Goal: Task Accomplishment & Management: Use online tool/utility

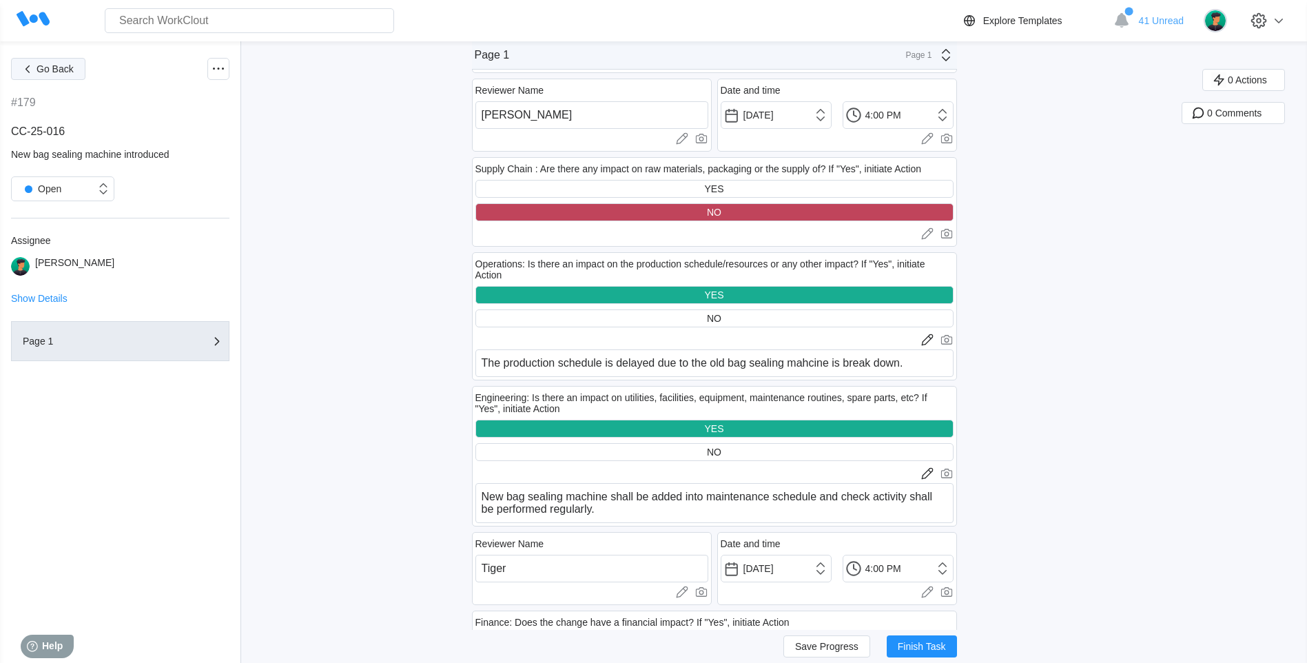
click at [52, 75] on button "Go Back" at bounding box center [48, 69] width 74 height 22
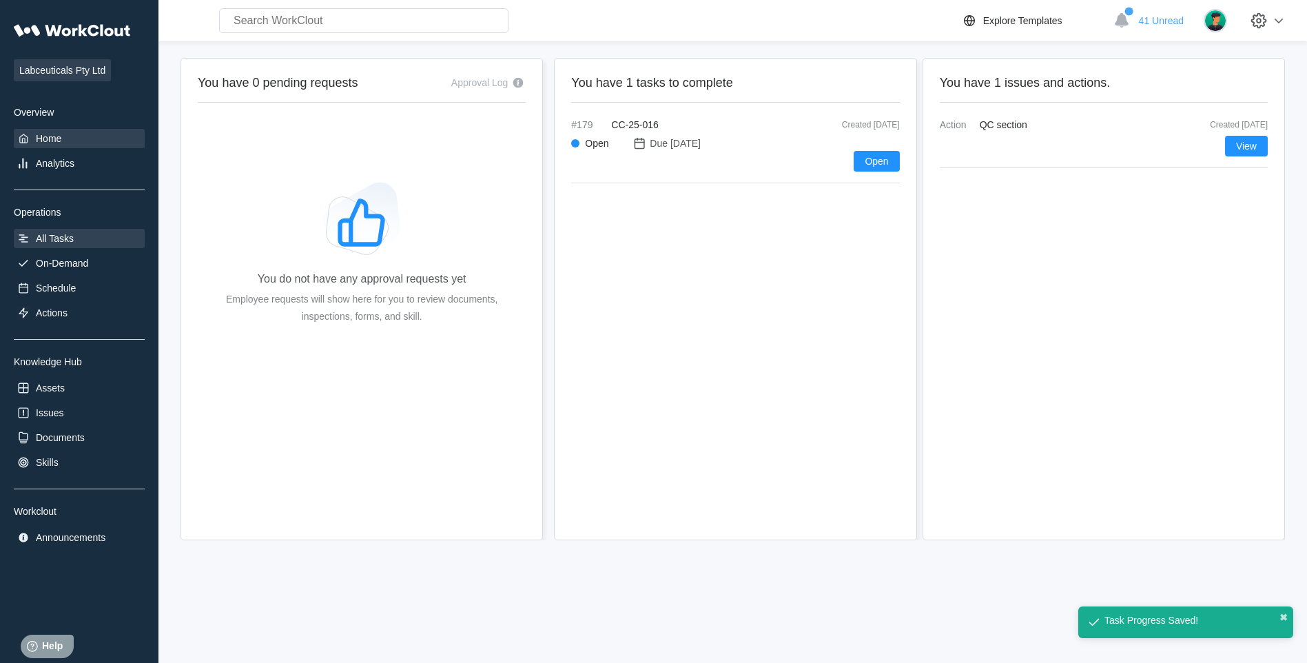
click at [101, 234] on div "All Tasks" at bounding box center [79, 238] width 131 height 19
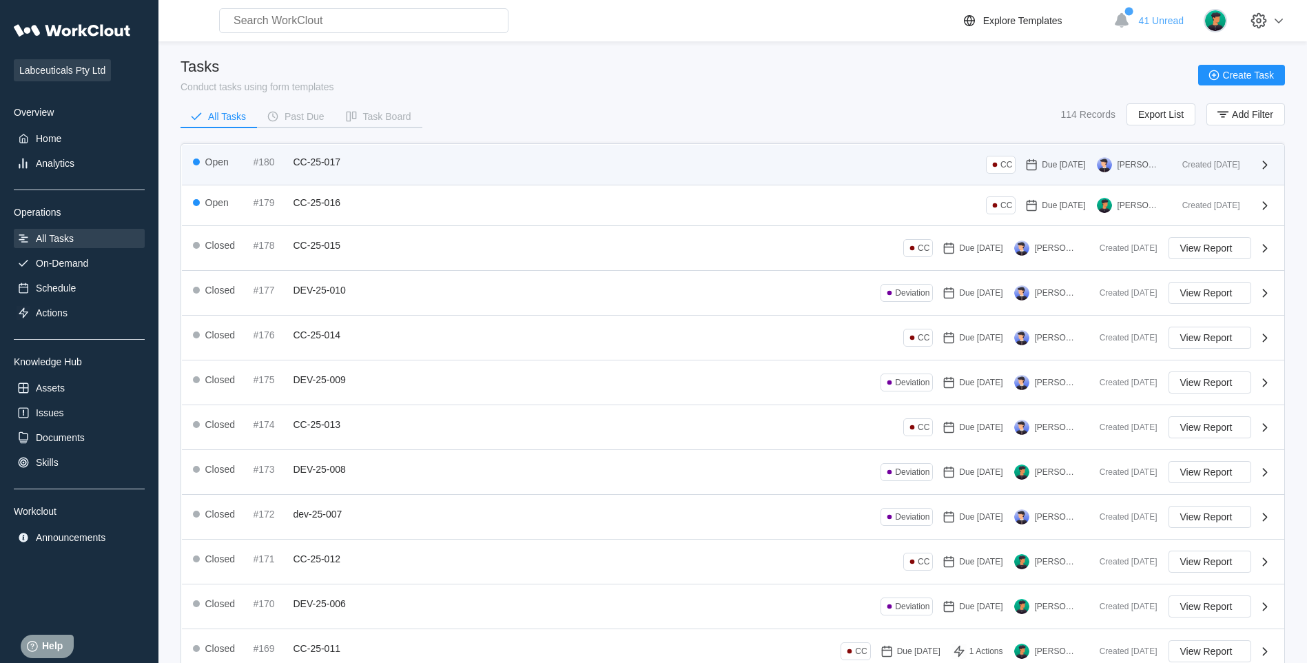
click at [428, 165] on div "Open #180 CC-25-017 CC Due 08/20/25 Jessie Liu" at bounding box center [682, 165] width 978 height 18
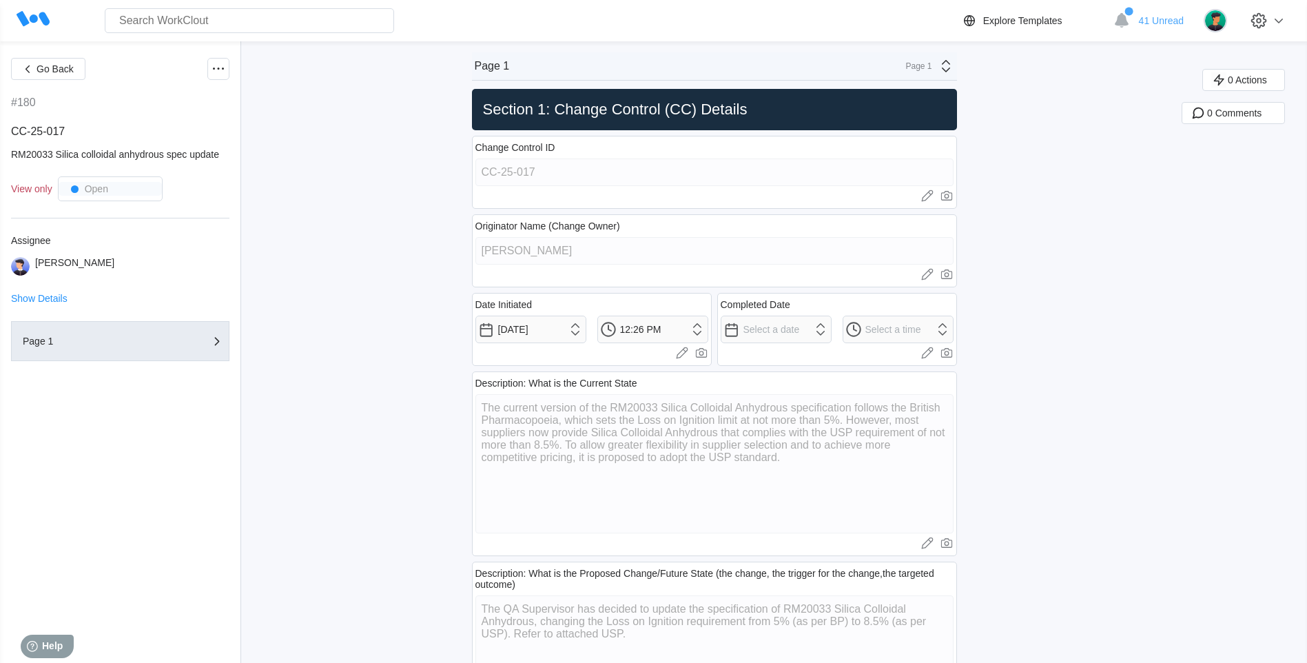
click at [45, 80] on div "Go Back #180 CC-25-017 RM20033 Silica colloidal anhydrous spec update View only…" at bounding box center [120, 352] width 218 height 588
click at [52, 73] on span "Go Back" at bounding box center [55, 69] width 37 height 10
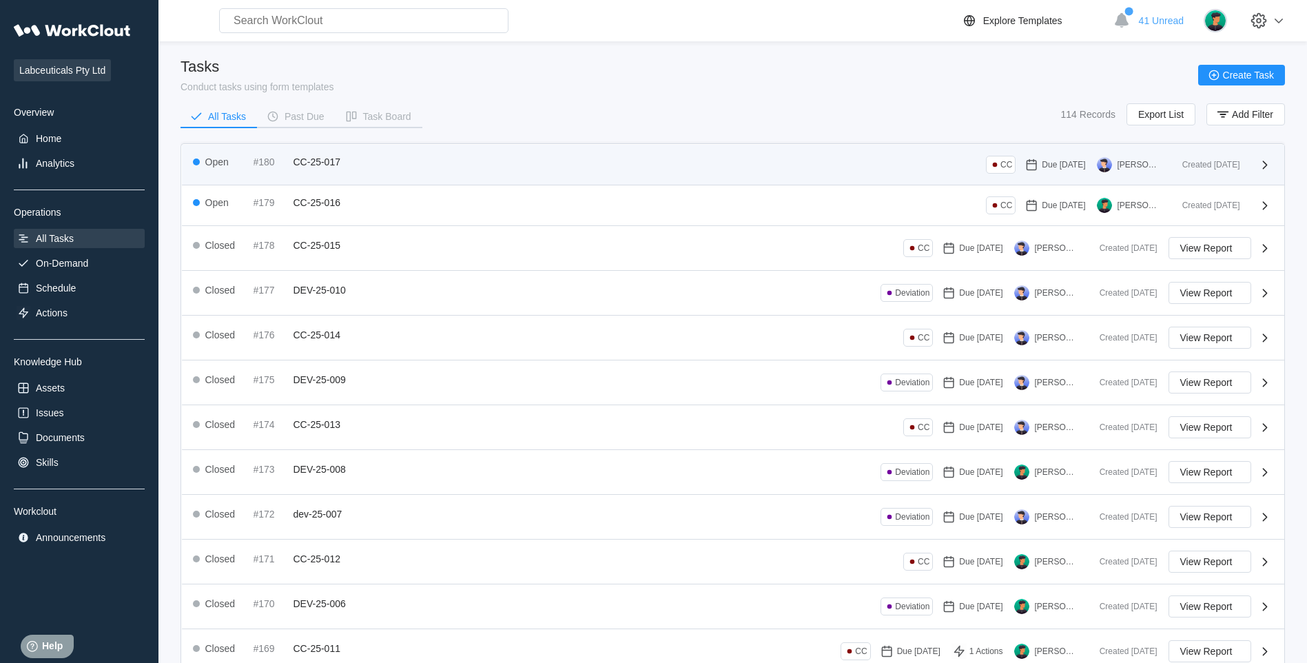
click at [499, 165] on div "Open #180 CC-25-017 CC Due 08/20/25 Jessie Liu" at bounding box center [682, 165] width 978 height 18
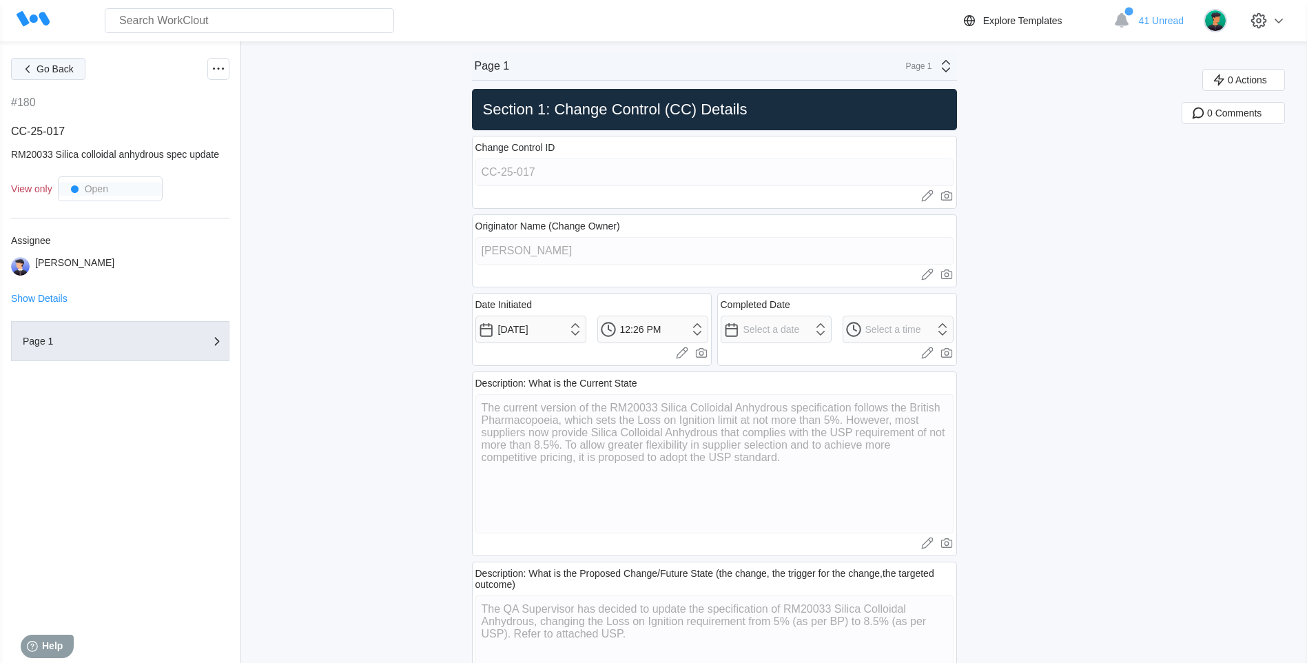
click at [66, 65] on span "Go Back" at bounding box center [55, 69] width 37 height 10
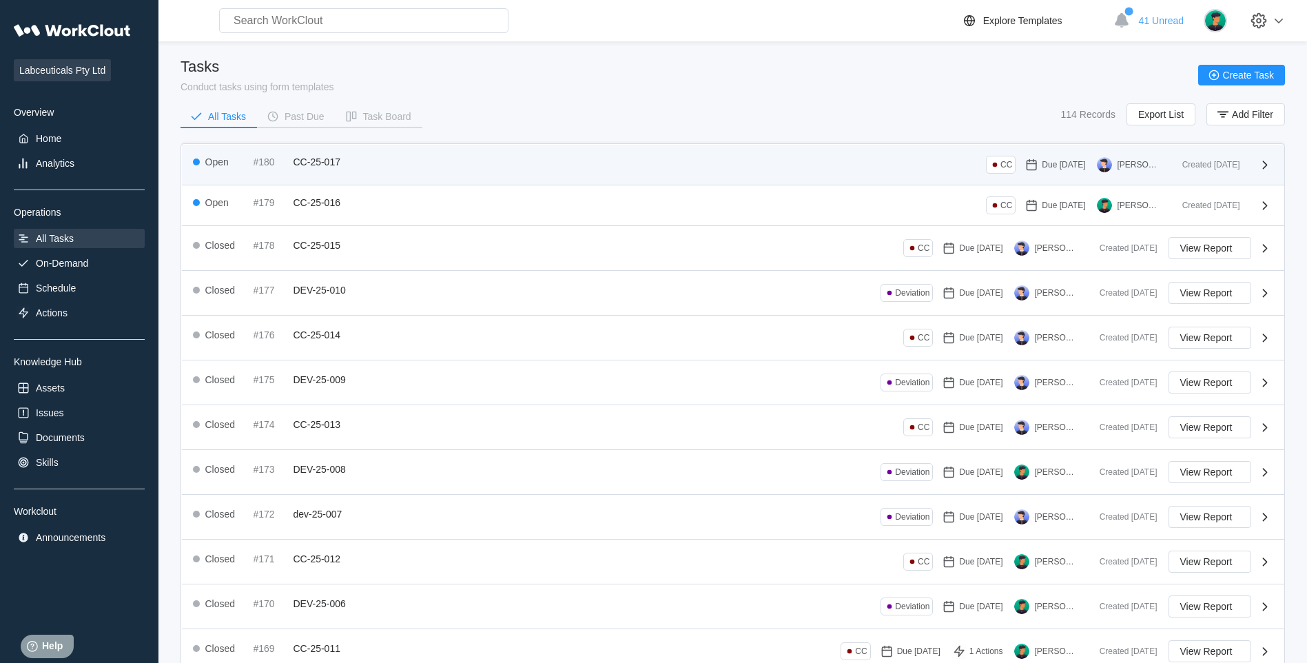
click at [287, 156] on div "#180" at bounding box center [270, 161] width 34 height 11
click at [335, 152] on div "Open #180 CC-25-017 CC Due 08/20/25 Jessie Liu Created 08/18/25" at bounding box center [733, 165] width 1102 height 41
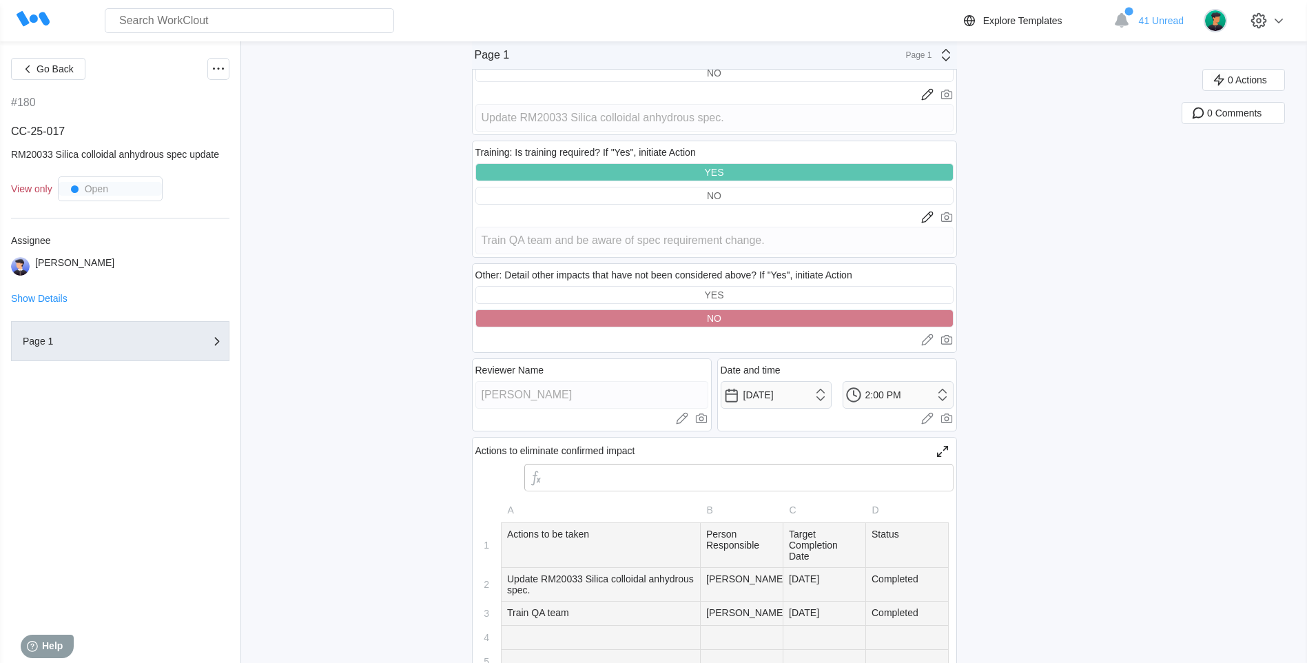
scroll to position [2962, 0]
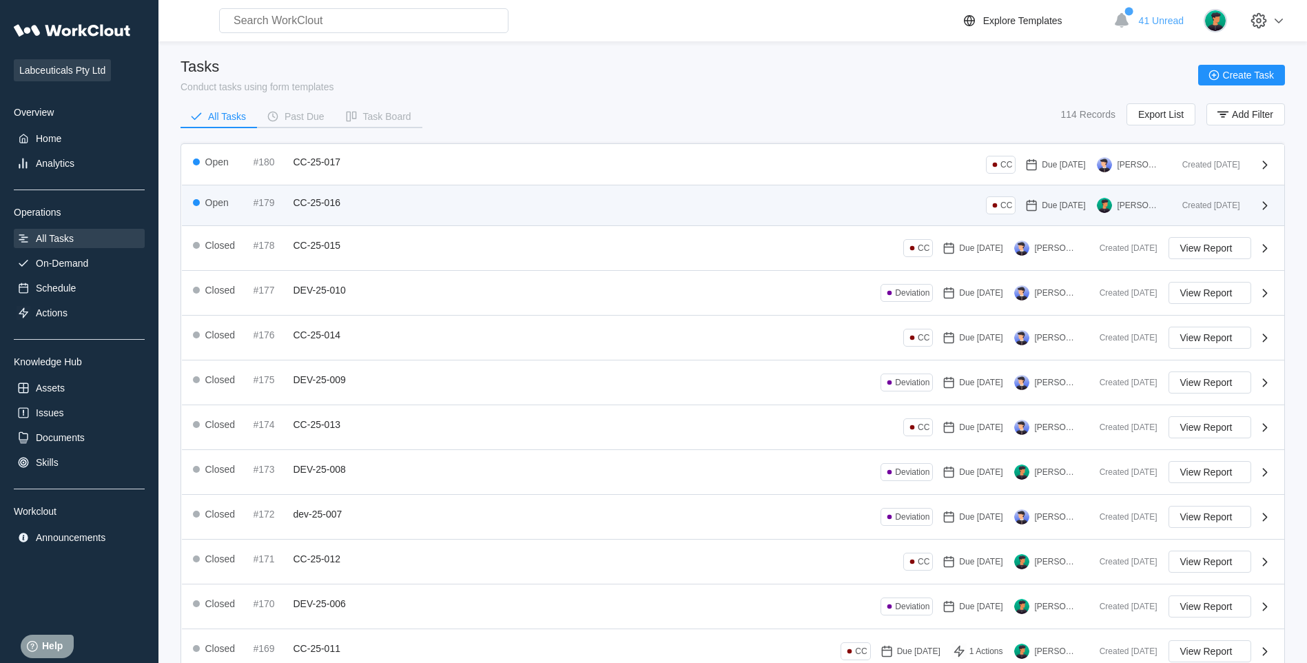
click at [469, 210] on div "Open #179 CC-25-016 CC Due [DATE] [PERSON_NAME]" at bounding box center [682, 205] width 978 height 18
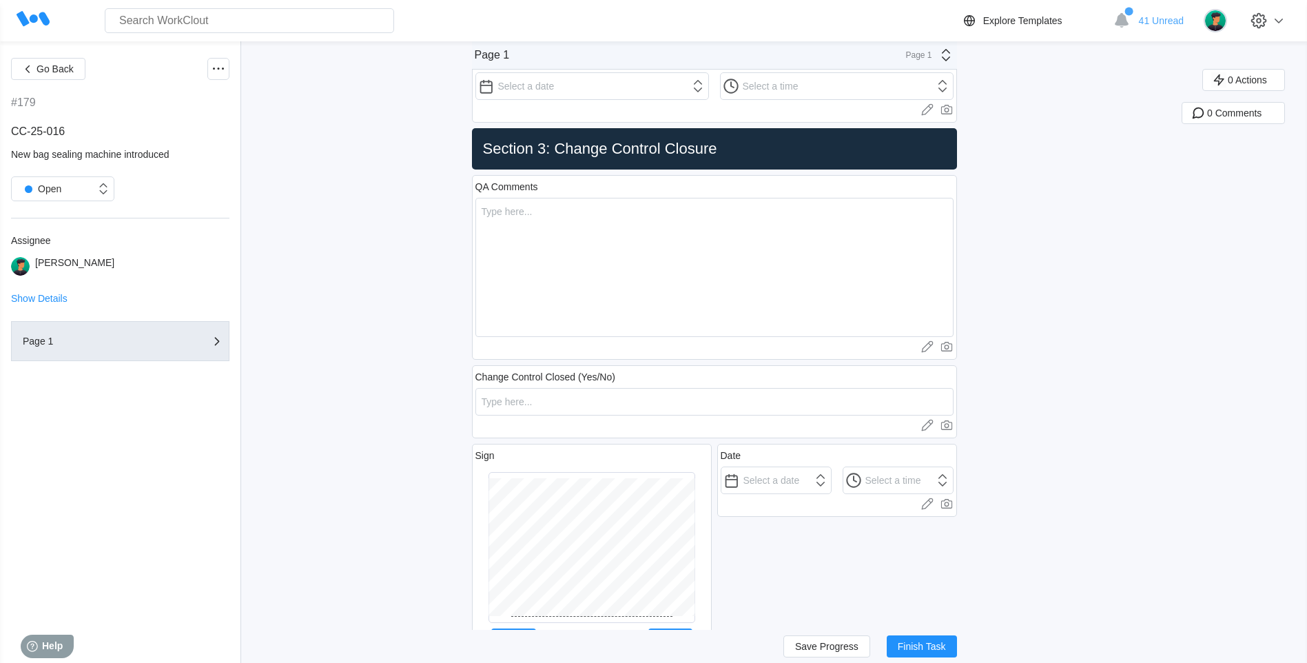
scroll to position [4047, 0]
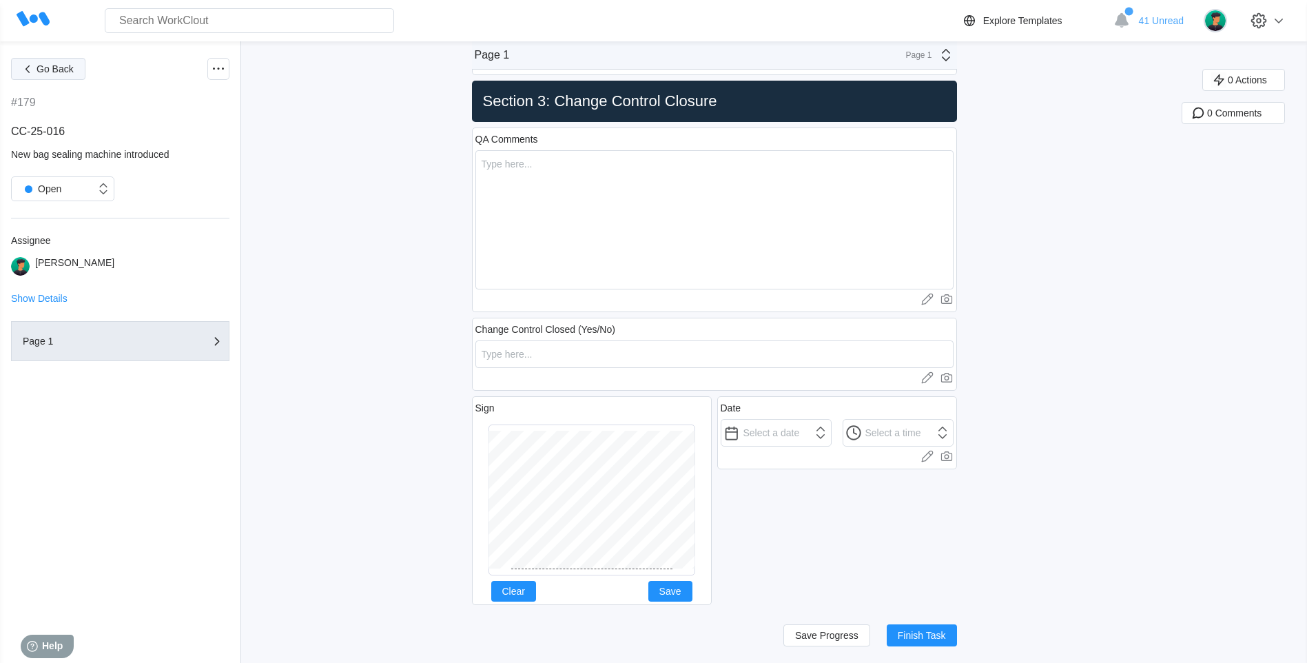
click at [40, 70] on span "Go Back" at bounding box center [55, 69] width 37 height 10
